Goal: Task Accomplishment & Management: Use online tool/utility

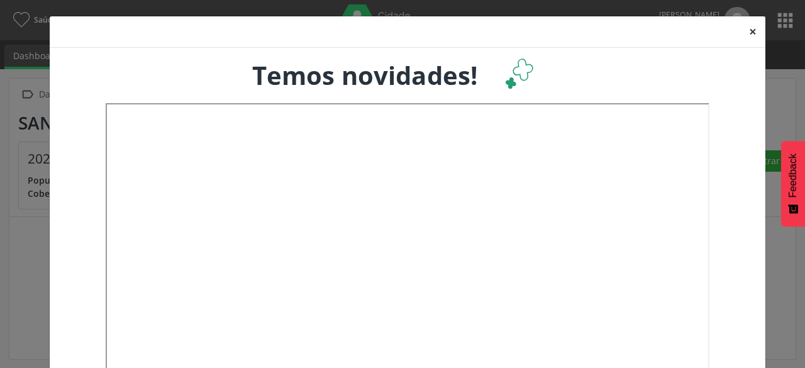
click at [747, 31] on button "×" at bounding box center [753, 31] width 25 height 31
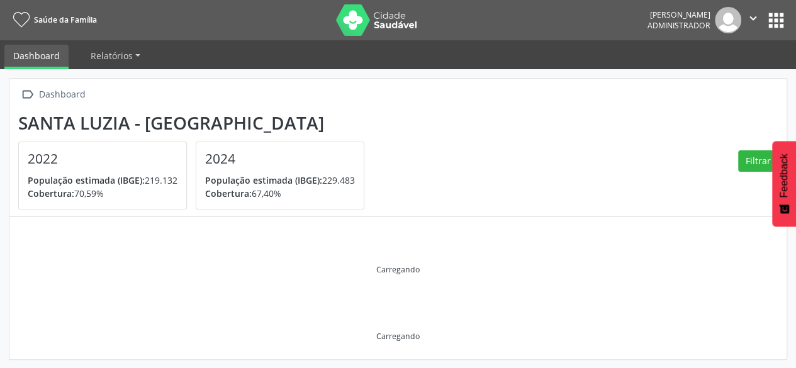
click at [776, 26] on button "apps" at bounding box center [776, 20] width 22 height 22
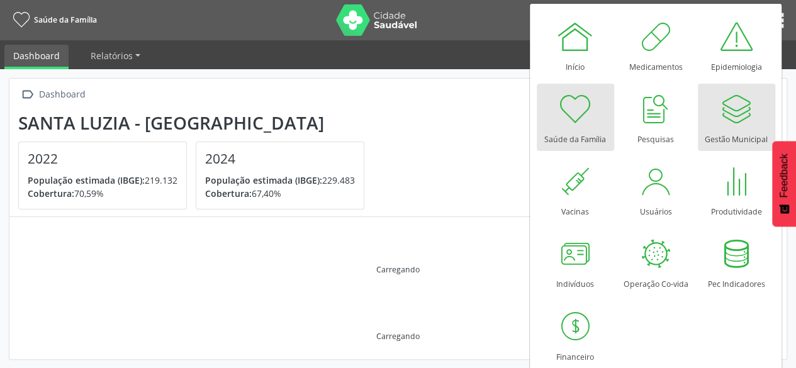
click at [730, 126] on div at bounding box center [736, 109] width 38 height 38
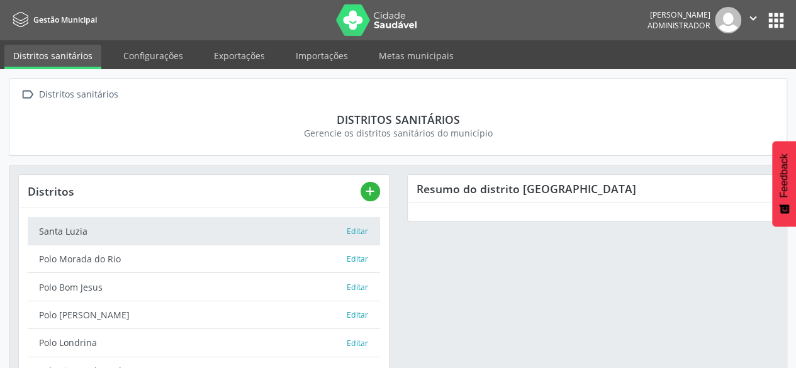
click at [779, 19] on button "apps" at bounding box center [776, 20] width 22 height 22
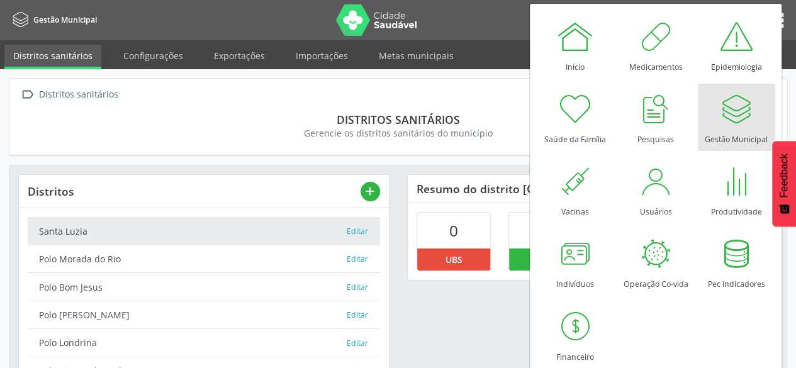
click at [738, 103] on div at bounding box center [736, 109] width 38 height 38
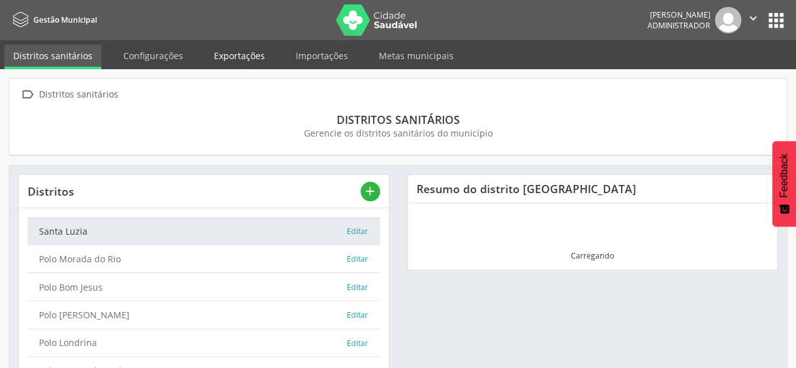
click at [238, 51] on link "Exportações" at bounding box center [239, 56] width 69 height 22
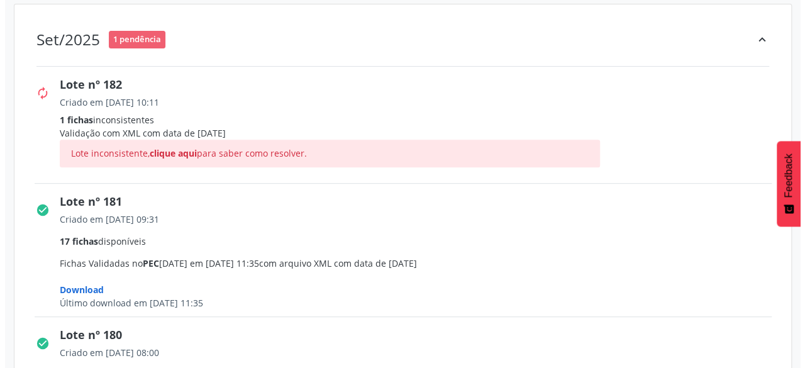
scroll to position [252, 0]
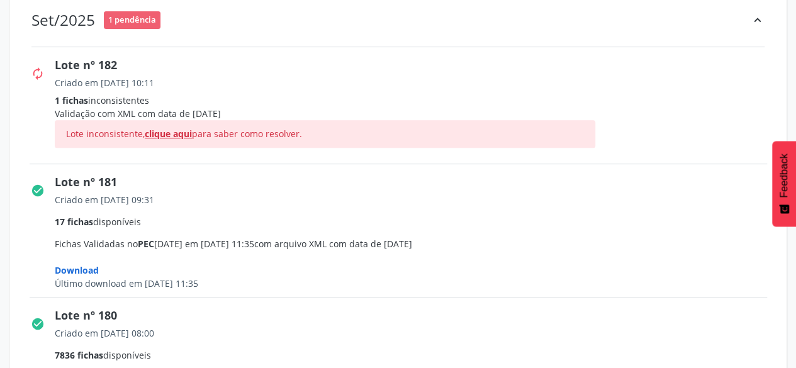
click at [172, 130] on span "clique aqui" at bounding box center [168, 134] width 47 height 12
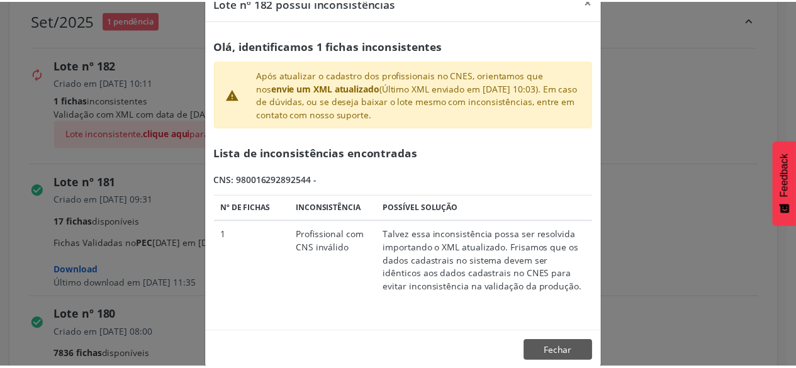
scroll to position [47, 0]
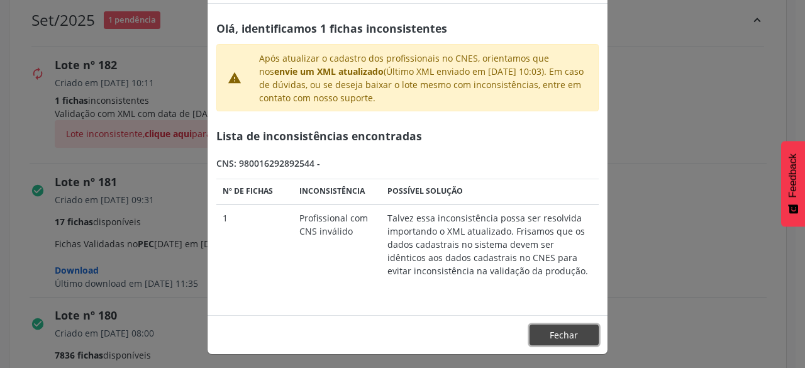
click at [557, 334] on button "Fechar" at bounding box center [564, 335] width 69 height 21
